Goal: Find specific page/section: Find specific page/section

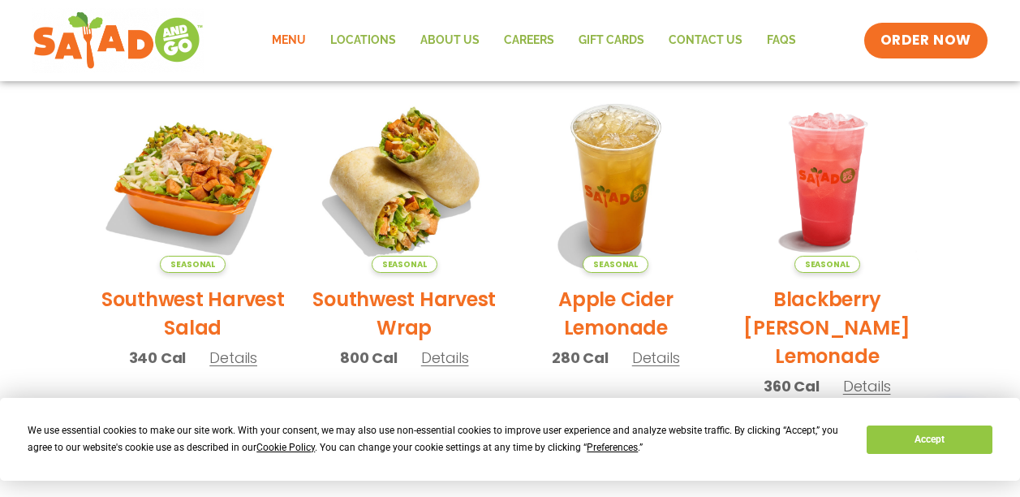
scroll to position [395, 0]
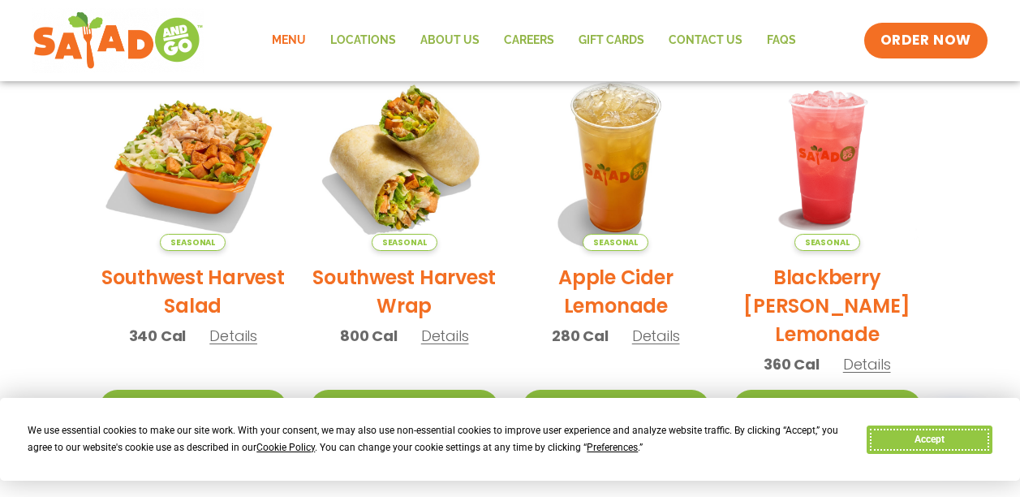
click at [956, 429] on button "Accept" at bounding box center [929, 439] width 125 height 28
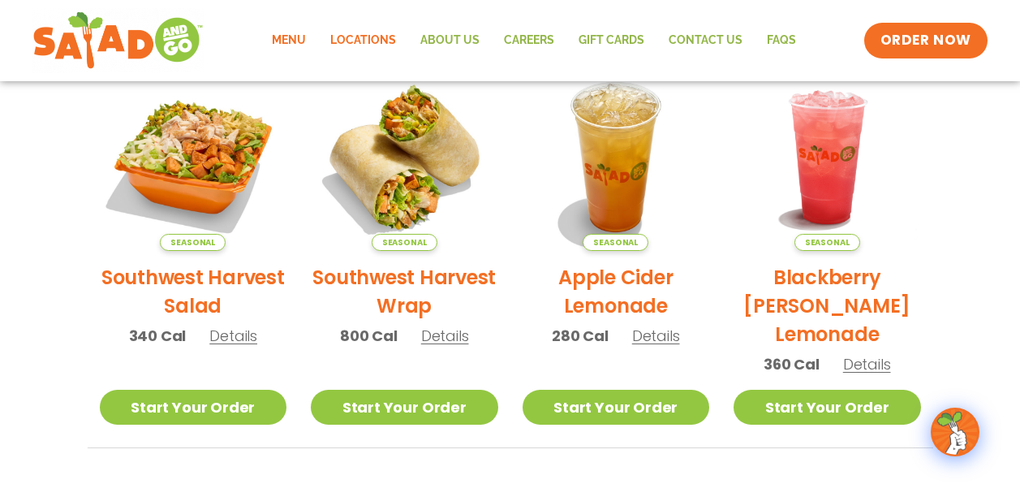
click at [372, 32] on link "Locations" at bounding box center [363, 40] width 90 height 37
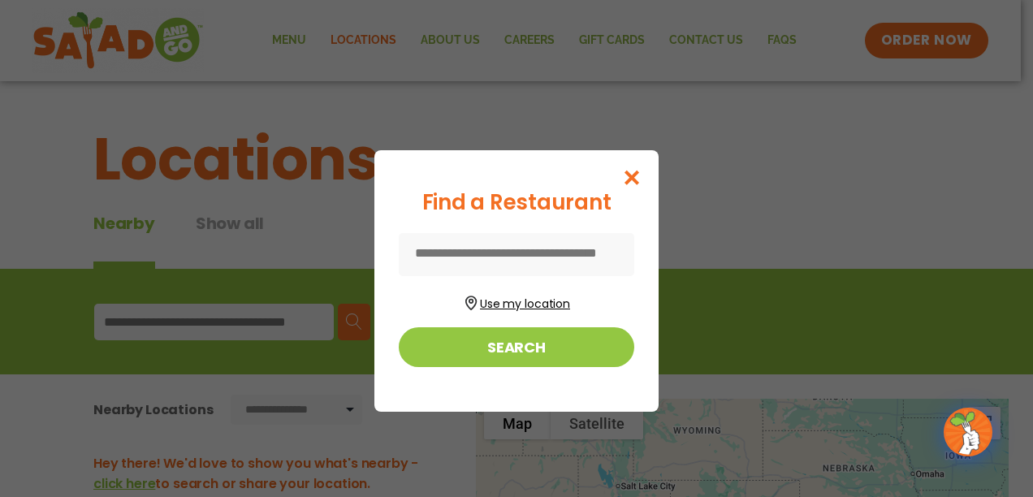
click at [506, 311] on button "Use my location" at bounding box center [516, 302] width 235 height 22
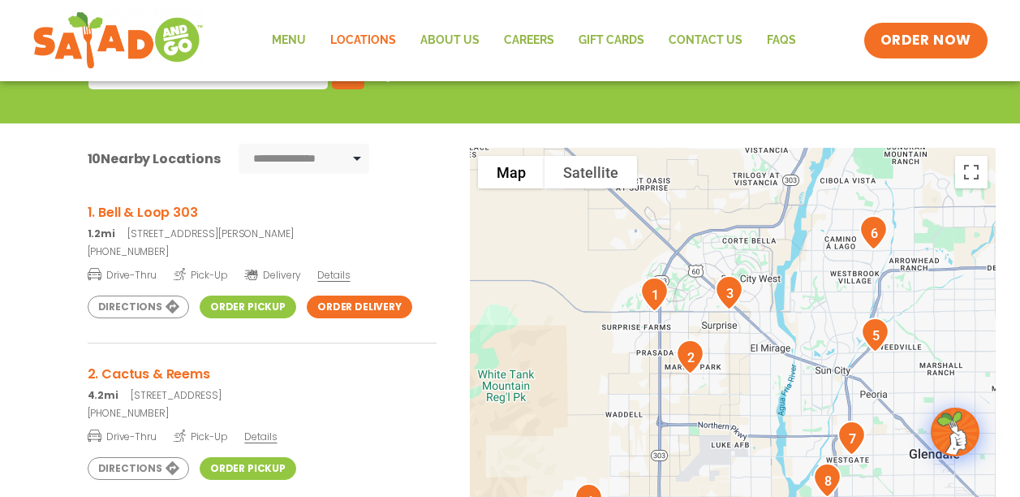
scroll to position [252, 0]
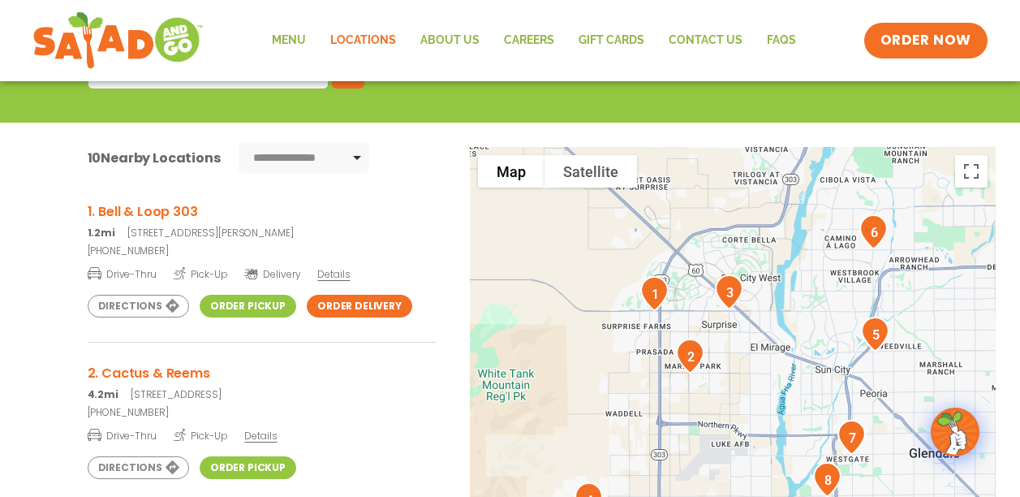
click at [244, 313] on link "Order Pickup" at bounding box center [248, 306] width 97 height 23
